Goal: Information Seeking & Learning: Learn about a topic

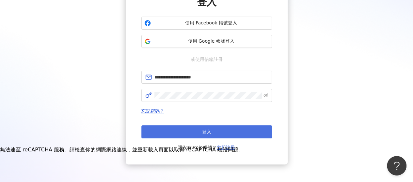
click at [188, 129] on button "登入" at bounding box center [206, 132] width 131 height 13
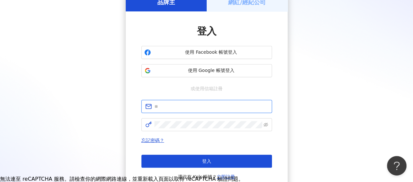
type input "**********"
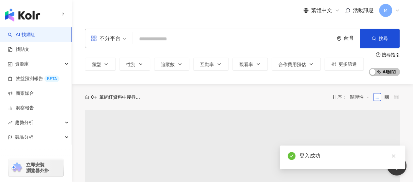
click at [165, 41] on input "search" at bounding box center [232, 39] width 195 height 12
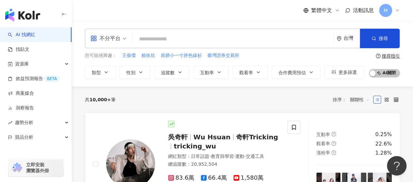
click at [178, 37] on input "search" at bounding box center [232, 39] width 195 height 12
paste input "**********"
type input "**********"
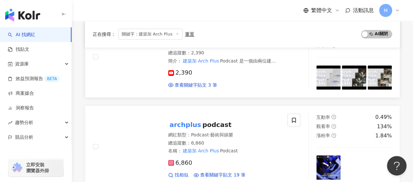
scroll to position [131, 0]
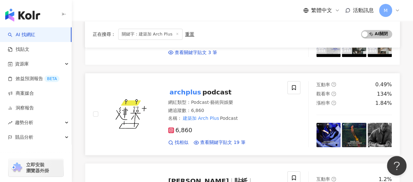
click at [142, 116] on img at bounding box center [130, 114] width 49 height 49
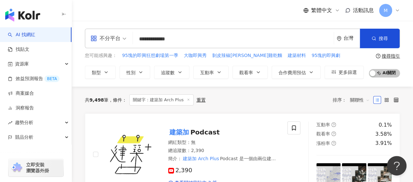
scroll to position [65, 0]
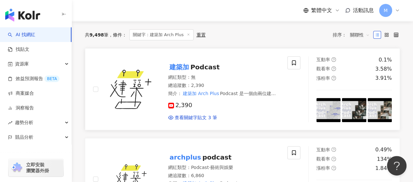
click at [197, 65] on span "Podcast" at bounding box center [204, 67] width 29 height 8
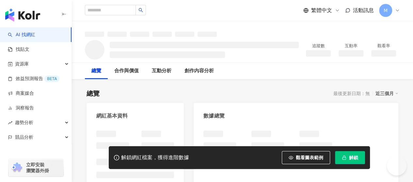
click at [350, 157] on span "解鎖" at bounding box center [353, 157] width 9 height 5
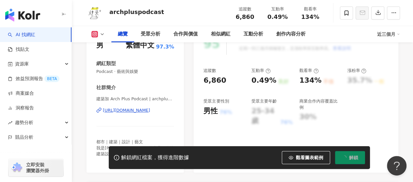
scroll to position [131, 0]
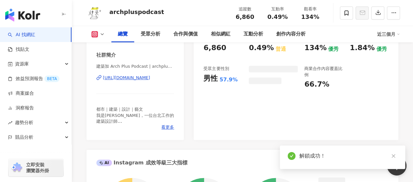
click at [238, 105] on div "84 K-Score : 良好 近期一到三個月發文頻率正常，且漲粉率與互動率高。 查看說明 追蹤數 6,860 互動率 0.49% 普通 觀看率 134% 優…" at bounding box center [296, 67] width 205 height 147
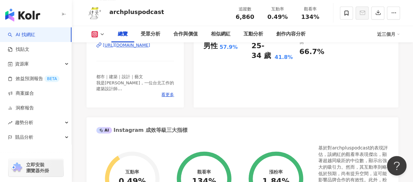
scroll to position [131, 0]
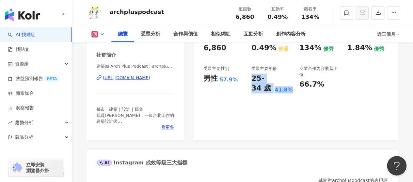
drag, startPoint x: 252, startPoint y: 78, endPoint x: 291, endPoint y: 89, distance: 40.4
click at [291, 89] on div "25-34 歲 41.8%" at bounding box center [271, 84] width 41 height 20
copy div "25-34 歲 41.8%"
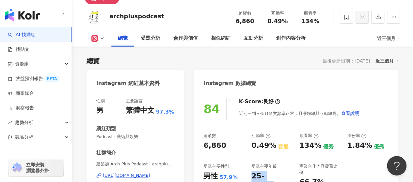
scroll to position [65, 0]
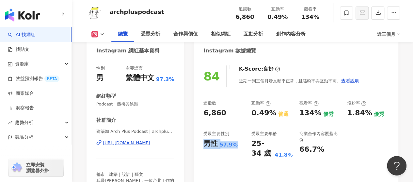
drag, startPoint x: 203, startPoint y: 143, endPoint x: 243, endPoint y: 147, distance: 39.8
click at [243, 147] on div "男性 57.9%" at bounding box center [223, 144] width 41 height 10
copy div "男性 57.9%"
drag, startPoint x: 301, startPoint y: 115, endPoint x: 338, endPoint y: 115, distance: 37.5
click at [338, 115] on div "134% 優秀" at bounding box center [319, 113] width 41 height 10
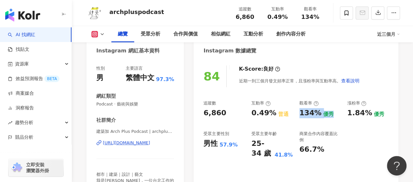
click at [297, 112] on div "追蹤數 6,860 互動率 0.49% 普通 觀看率 134% 優秀 漲粉率 1.84% 優秀 受眾主要性別 男性 57.9% 受眾主要年齡 25-34 歲 …" at bounding box center [295, 130] width 185 height 58
click at [300, 112] on div "134%" at bounding box center [310, 113] width 22 height 10
click at [300, 111] on div "134%" at bounding box center [310, 113] width 22 height 10
click at [299, 112] on div "追蹤數 6,860 互動率 0.49% 普通 觀看率 134% 優秀 漲粉率 1.84% 優秀 受眾主要性別 男性 57.9% 受眾主要年齡 25-34 歲 …" at bounding box center [295, 130] width 185 height 58
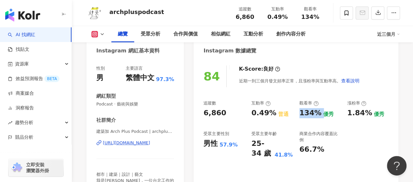
drag, startPoint x: 299, startPoint y: 112, endPoint x: 318, endPoint y: 112, distance: 19.6
click at [318, 112] on div "追蹤數 6,860 互動率 0.49% 普通 觀看率 134% 優秀 漲粉率 1.84% 優秀 受眾主要性別 男性 57.9% 受眾主要年齡 25-34 歲 …" at bounding box center [295, 130] width 185 height 58
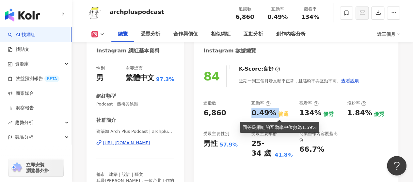
drag, startPoint x: 253, startPoint y: 111, endPoint x: 274, endPoint y: 113, distance: 21.6
click at [275, 114] on div "0.49% 普通" at bounding box center [271, 113] width 41 height 10
copy div "0.49%"
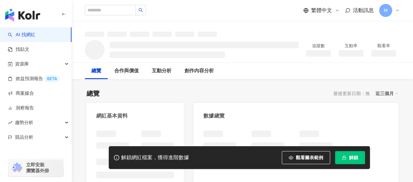
click at [345, 156] on icon "button" at bounding box center [344, 158] width 5 height 5
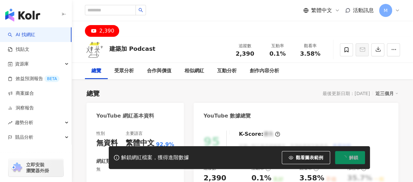
click at [350, 154] on button "解鎖" at bounding box center [350, 157] width 30 height 13
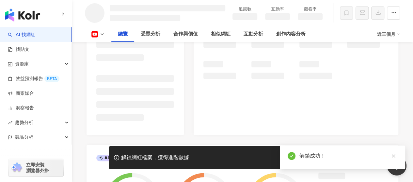
scroll to position [163, 0]
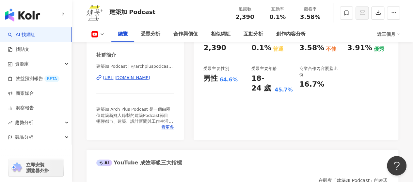
scroll to position [98, 0]
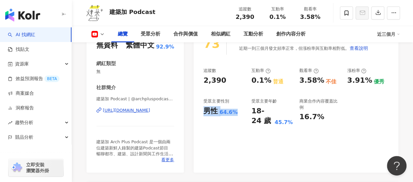
drag, startPoint x: 204, startPoint y: 113, endPoint x: 233, endPoint y: 114, distance: 29.1
click at [233, 114] on div "男性 64.6%" at bounding box center [223, 111] width 41 height 10
copy div "男性 64.6%"
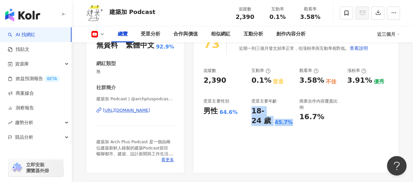
drag, startPoint x: 252, startPoint y: 111, endPoint x: 291, endPoint y: 122, distance: 41.1
click at [291, 122] on div "18-24 歲 45.7%" at bounding box center [271, 116] width 41 height 20
copy div "18-24 歲 45.7%"
click at [264, 100] on div "受眾主要年齡" at bounding box center [263, 102] width 25 height 6
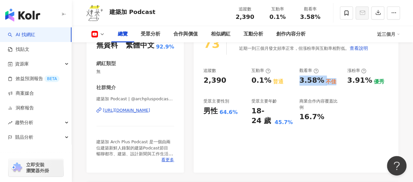
drag, startPoint x: 299, startPoint y: 81, endPoint x: 333, endPoint y: 85, distance: 33.5
click at [333, 85] on div "3.58% 不佳" at bounding box center [319, 81] width 41 height 10
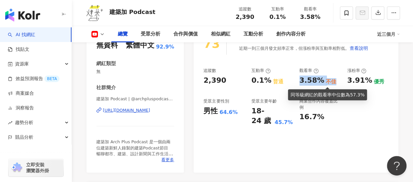
copy div "3.58% 不佳"
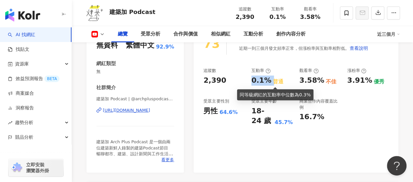
drag, startPoint x: 252, startPoint y: 81, endPoint x: 270, endPoint y: 78, distance: 18.1
click at [270, 78] on div "0.1% 普通" at bounding box center [271, 81] width 41 height 10
copy div "0.1%"
